Goal: Information Seeking & Learning: Learn about a topic

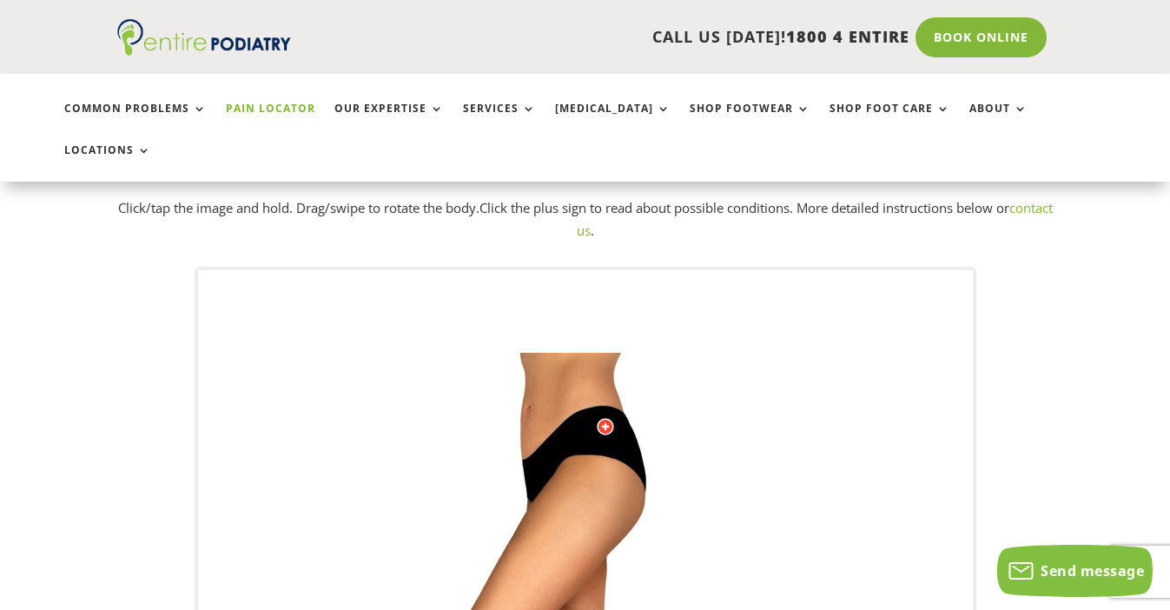
scroll to position [92, 0]
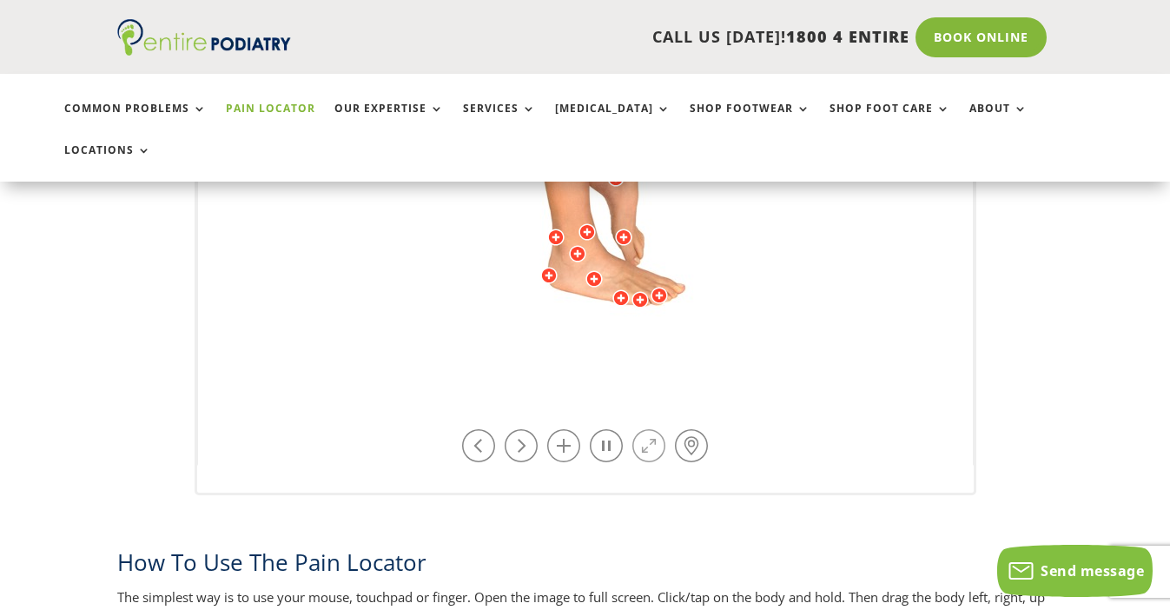
click at [657, 429] on link at bounding box center [648, 445] width 33 height 33
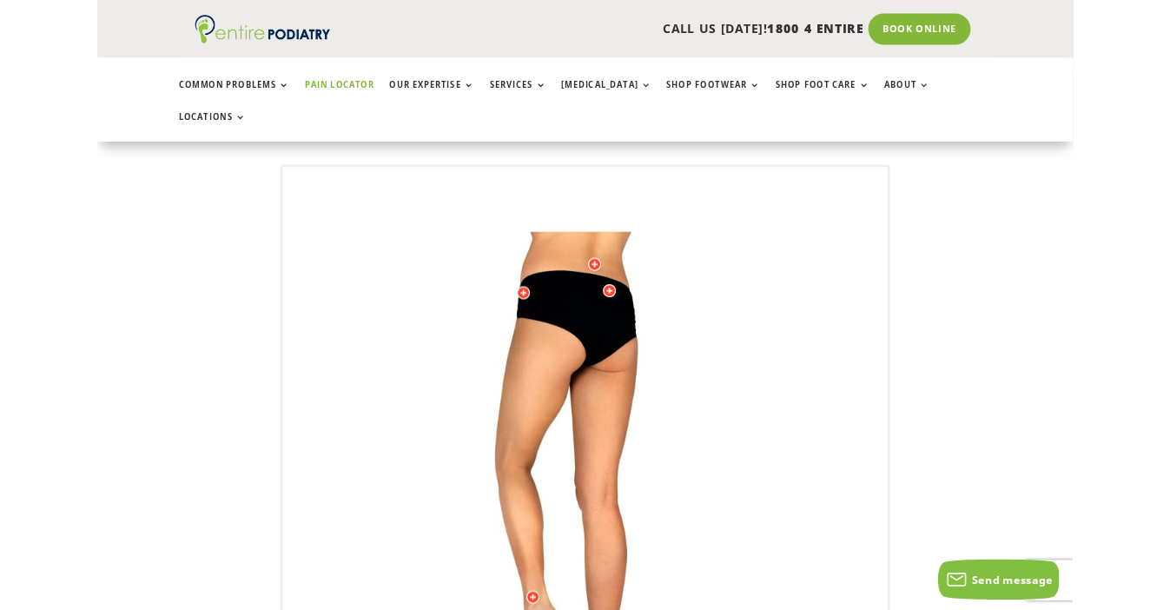
scroll to position [50, 0]
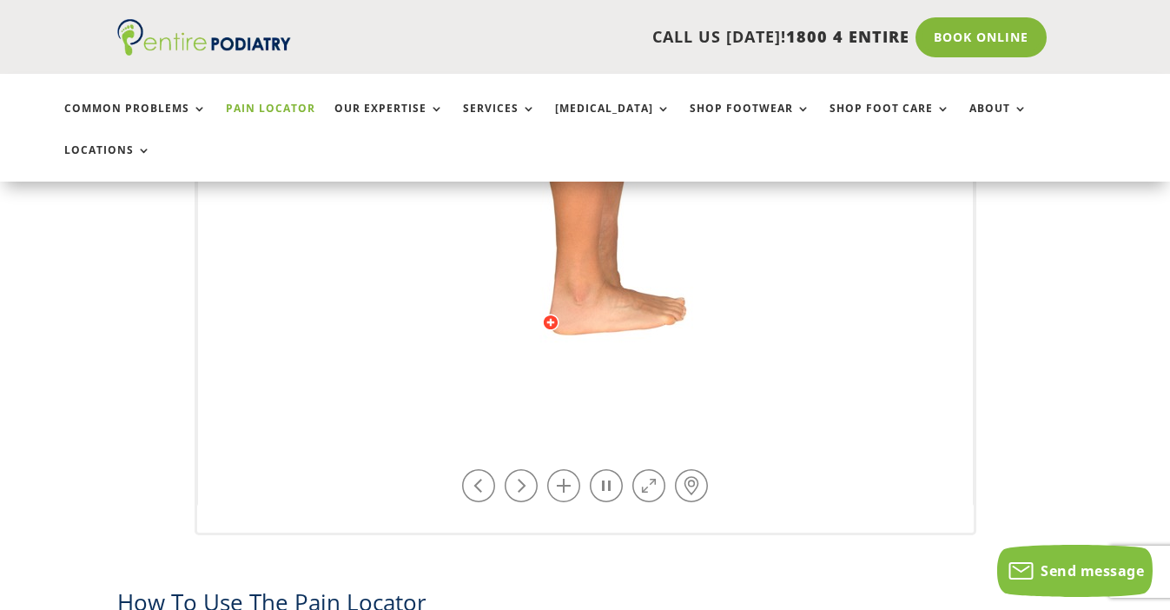
scroll to position [705, 0]
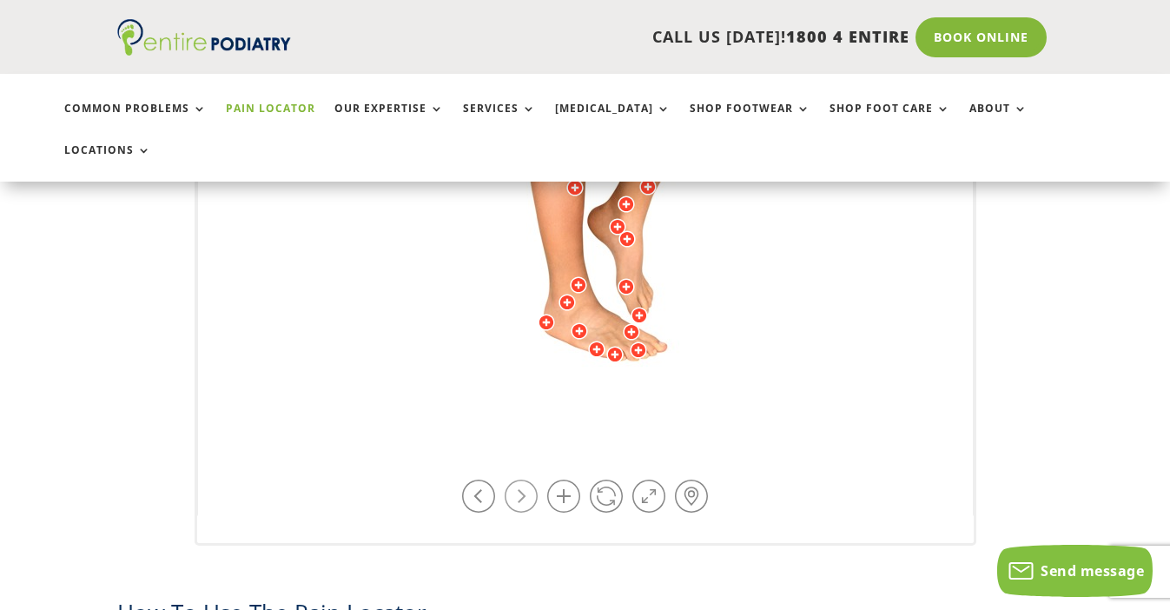
click at [530, 479] on link at bounding box center [521, 495] width 33 height 33
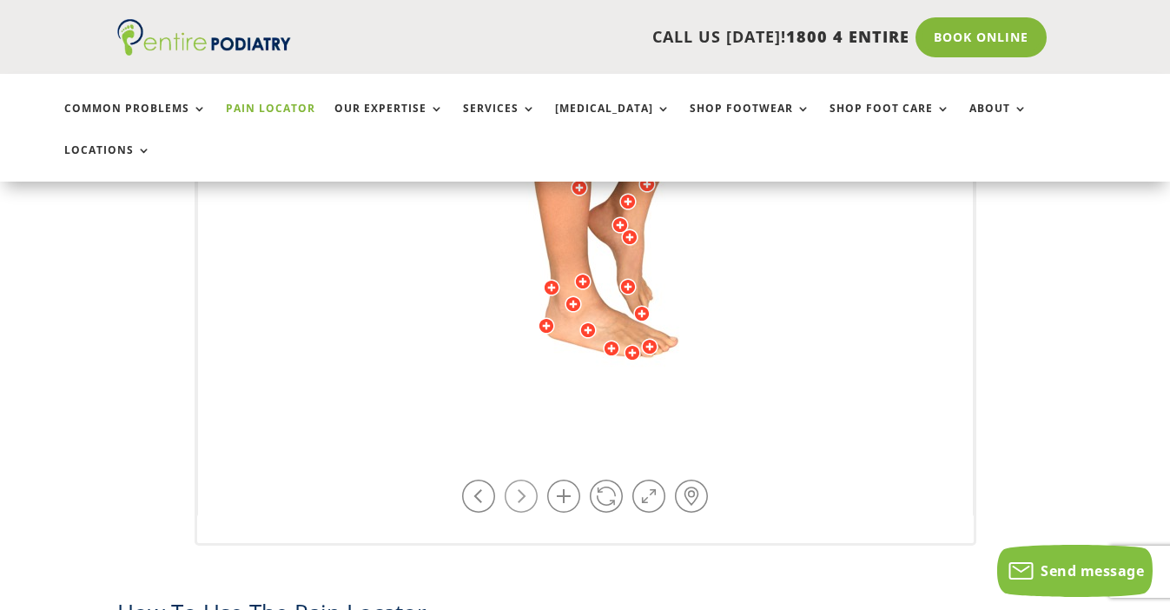
click at [530, 479] on link at bounding box center [521, 495] width 33 height 33
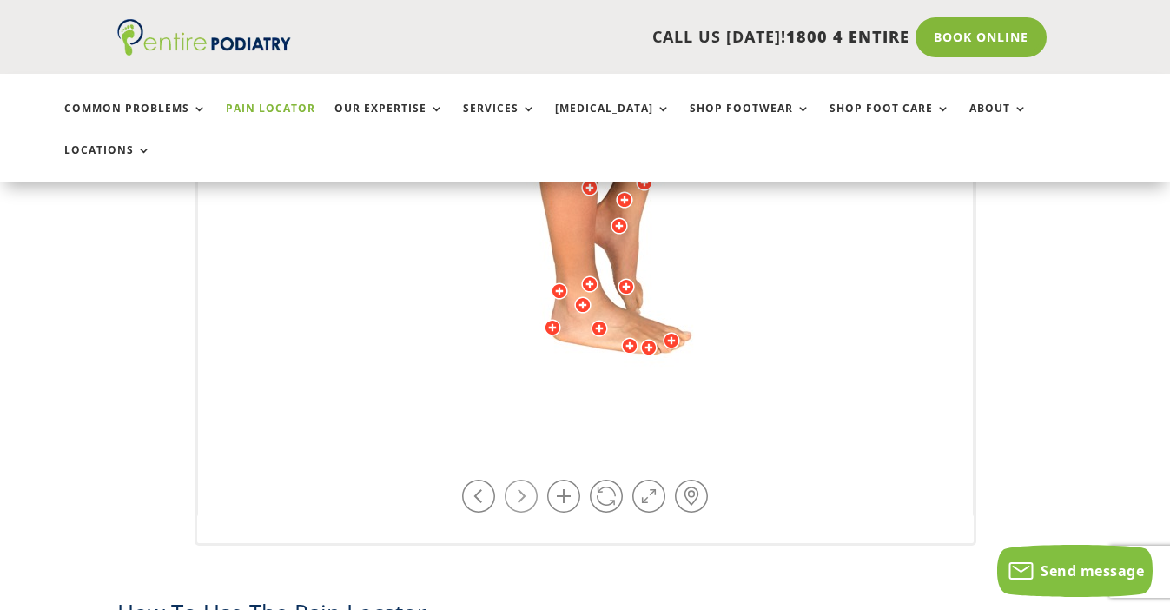
click at [530, 479] on link at bounding box center [521, 495] width 33 height 33
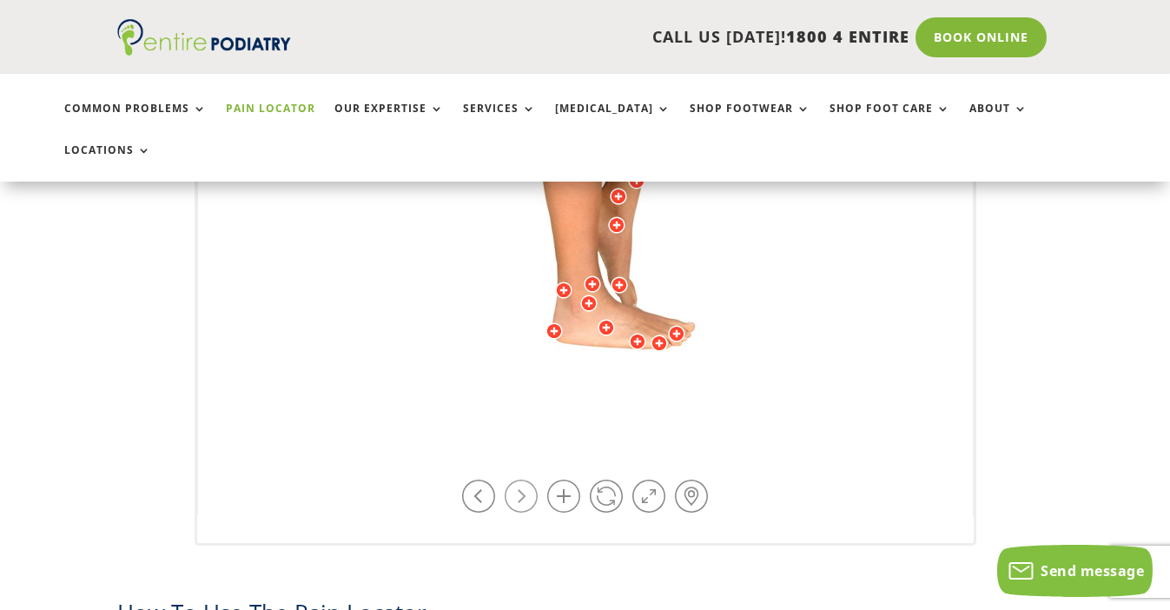
click at [530, 479] on link at bounding box center [521, 495] width 33 height 33
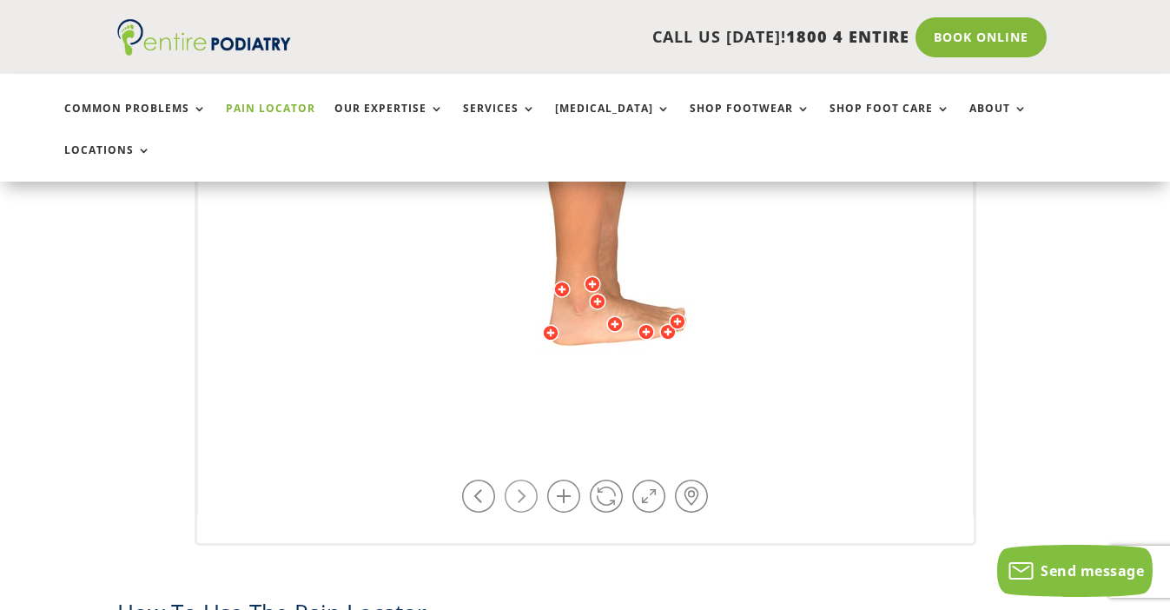
click at [530, 479] on link at bounding box center [521, 495] width 33 height 33
click at [560, 479] on link at bounding box center [563, 495] width 33 height 33
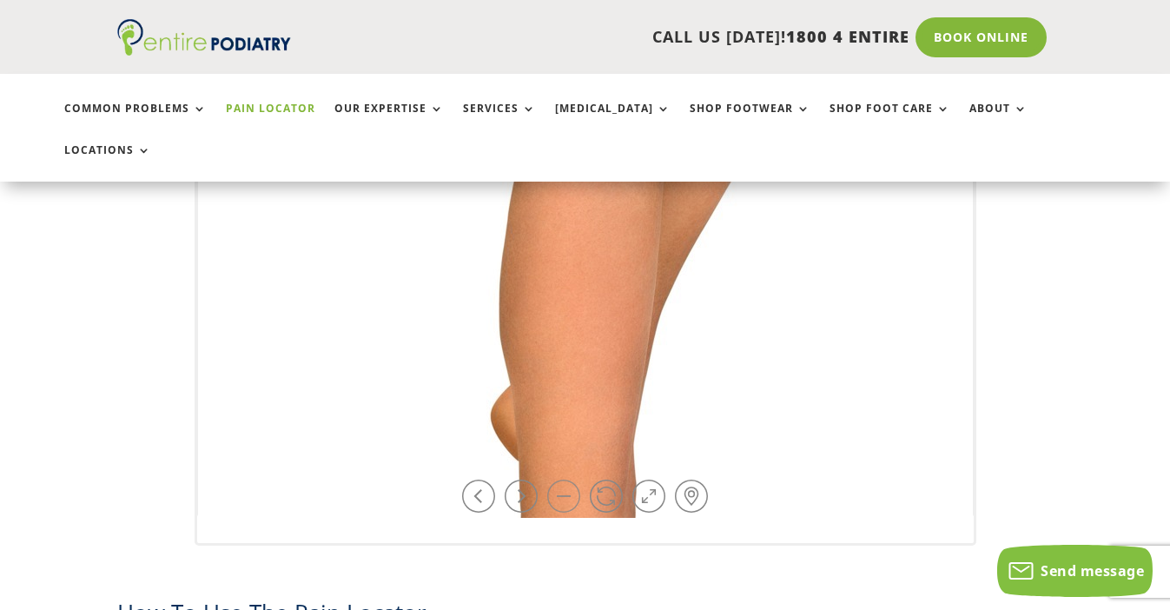
click at [570, 479] on link at bounding box center [563, 495] width 33 height 33
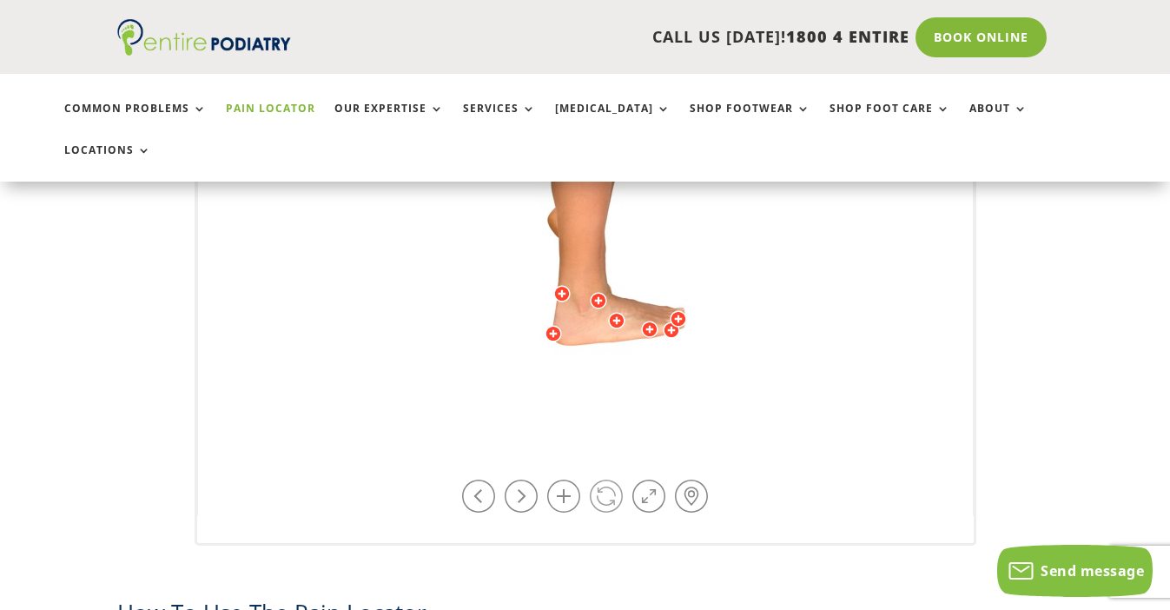
click at [615, 479] on link at bounding box center [606, 495] width 33 height 33
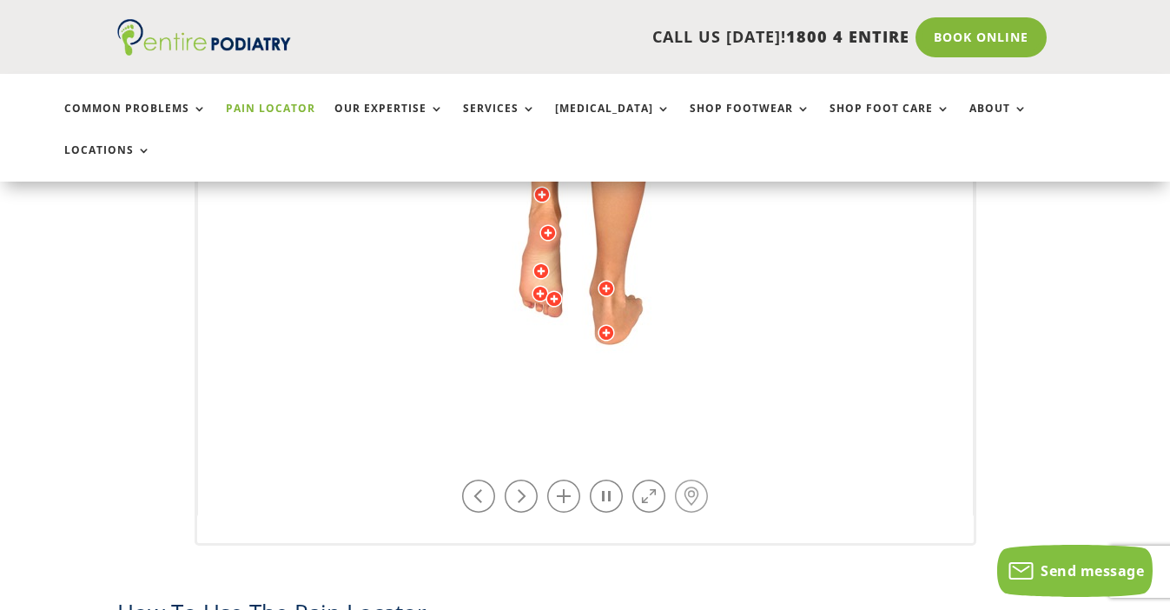
click at [685, 479] on link at bounding box center [691, 495] width 33 height 33
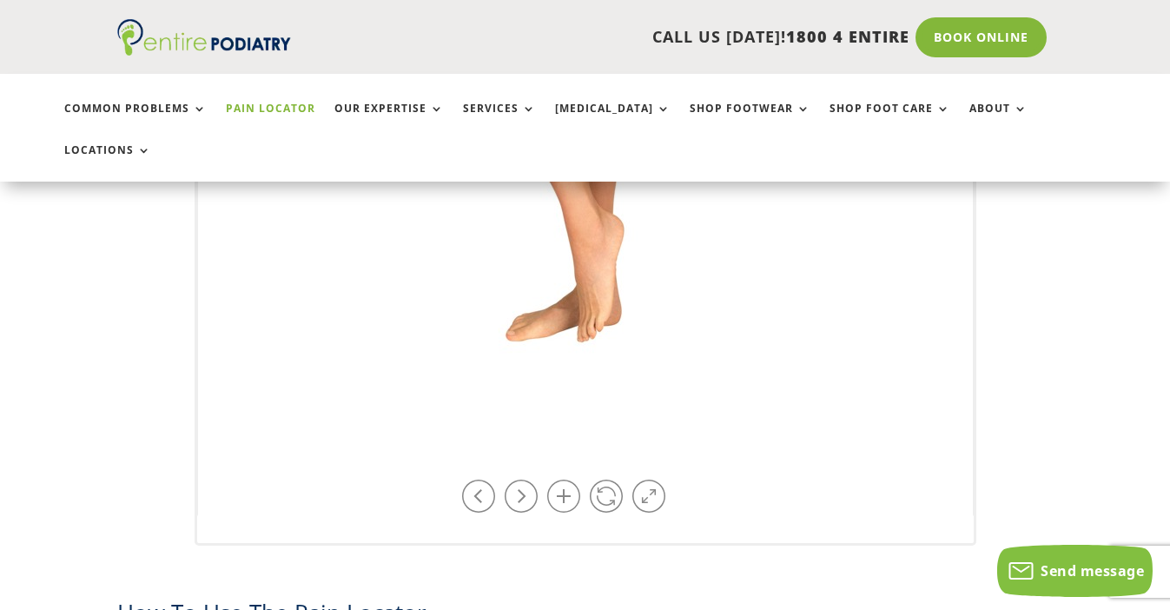
click at [582, 204] on img at bounding box center [585, 88] width 479 height 695
click at [599, 211] on img at bounding box center [585, 88] width 479 height 695
